Goal: Task Accomplishment & Management: Complete application form

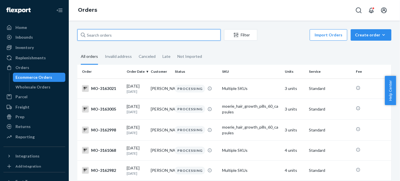
click at [117, 38] on input "text" at bounding box center [148, 34] width 143 height 11
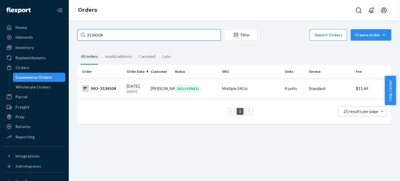
type input "3134504"
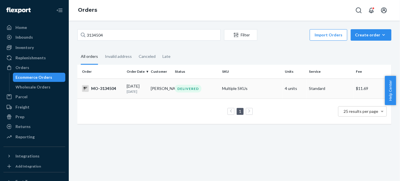
click at [146, 90] on td "[DATE] [DATE]" at bounding box center [136, 89] width 24 height 20
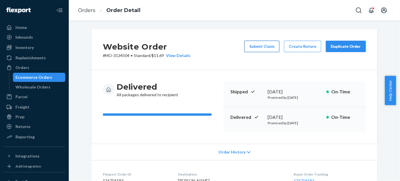
click at [262, 46] on button "Submit Claim" at bounding box center [262, 46] width 35 height 11
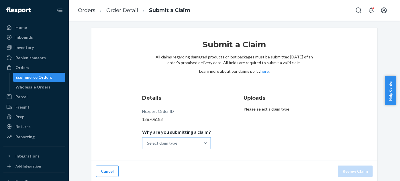
scroll to position [2, 0]
click at [184, 151] on div "Details Flexport Order ID 136706183 Why are you submitting a claim? Select clai…" at bounding box center [183, 121] width 83 height 62
click at [184, 145] on div "Select claim type" at bounding box center [171, 142] width 58 height 11
click at [148, 145] on input "Why are you submitting a claim? Select claim type" at bounding box center [147, 143] width 1 height 6
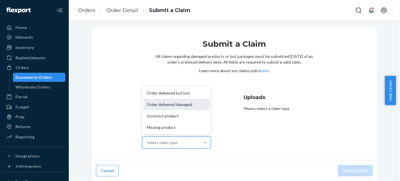
click at [186, 103] on div "Order delivered damaged" at bounding box center [176, 104] width 67 height 11
click at [148, 140] on input "Why are you submitting a claim? option Order delivered damaged focused, 2 of 4.…" at bounding box center [147, 143] width 1 height 6
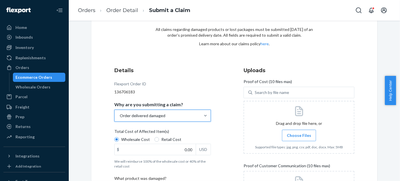
scroll to position [80, 0]
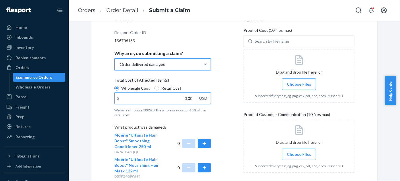
click at [182, 95] on input "0.00" at bounding box center [155, 98] width 81 height 11
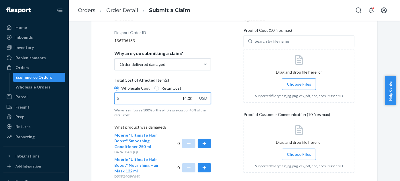
type input "14.00"
click at [216, 108] on div "Details Flexport Order ID 136706183 Why are you submitting a claim? Order deliv…" at bounding box center [169, 122] width 111 height 221
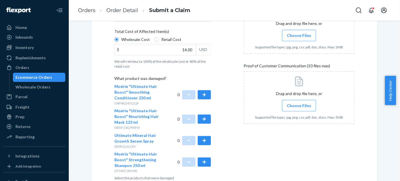
scroll to position [132, 0]
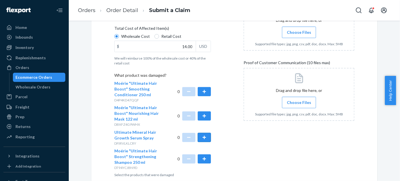
click at [202, 136] on button "button" at bounding box center [204, 137] width 13 height 9
click at [277, 157] on div "Uploads Proof of Cost (10 files max) Search by file name Drag and drop file her…" at bounding box center [299, 70] width 111 height 218
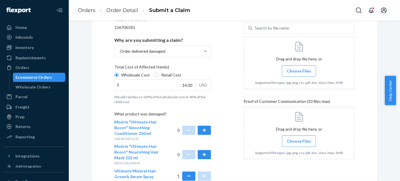
scroll to position [54, 0]
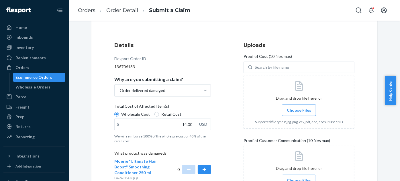
click at [301, 114] on label "Choose Files" at bounding box center [299, 110] width 34 height 11
click at [299, 114] on input "Choose Files" at bounding box center [299, 110] width 0 height 6
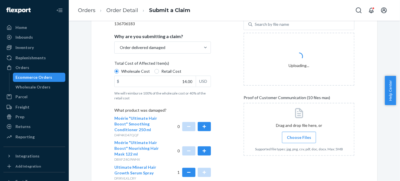
scroll to position [106, 0]
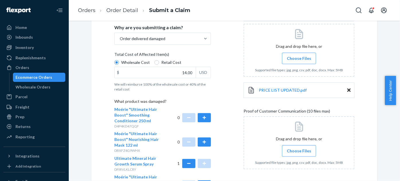
click at [298, 156] on label "Choose Files" at bounding box center [299, 150] width 34 height 11
click at [299, 154] on input "Choose Files" at bounding box center [299, 151] width 0 height 6
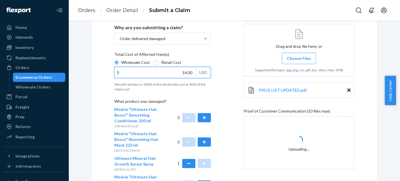
click at [137, 75] on input "14.00" at bounding box center [155, 72] width 81 height 11
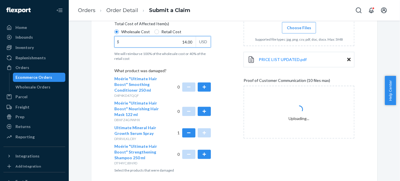
scroll to position [161, 0]
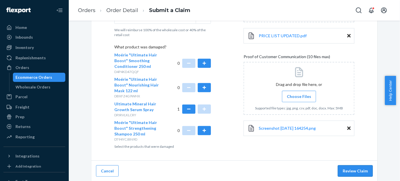
click at [347, 169] on button "Review Claim" at bounding box center [355, 170] width 35 height 11
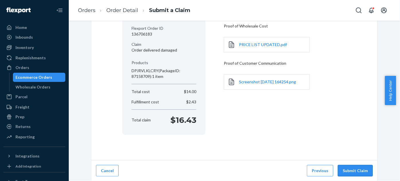
click at [349, 175] on button "Submit Claim" at bounding box center [355, 170] width 35 height 11
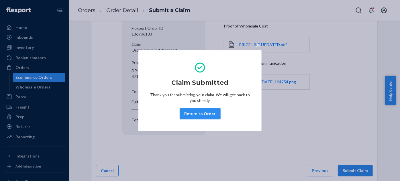
click at [201, 113] on button "Return to Order" at bounding box center [200, 113] width 41 height 11
click at [197, 114] on div "Claim Confirmation Claim summary Flexport Order ID 136706183 Claim Order delive…" at bounding box center [234, 101] width 331 height 161
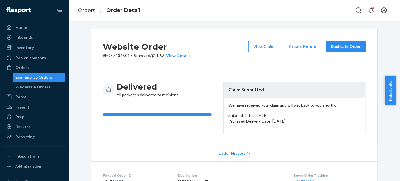
click at [119, 56] on p "# MO-3134504 • Standard / $11.69 View Details" at bounding box center [147, 56] width 88 height 6
click at [114, 53] on p "# MO-3134504 • Standard / $11.69 View Details" at bounding box center [147, 56] width 88 height 6
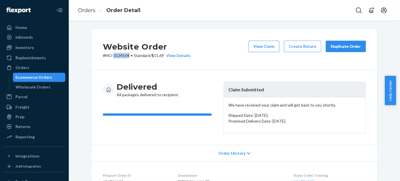
click at [114, 53] on p "# MO-3134504 • Standard / $11.69 View Details" at bounding box center [147, 56] width 88 height 6
click at [117, 55] on p "# MO-3134504 • Standard / $11.69 View Details" at bounding box center [147, 56] width 88 height 6
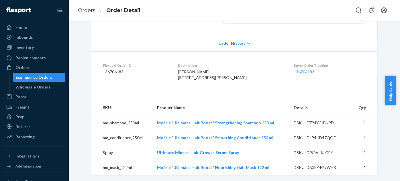
scroll to position [156, 0]
